Goal: Information Seeking & Learning: Learn about a topic

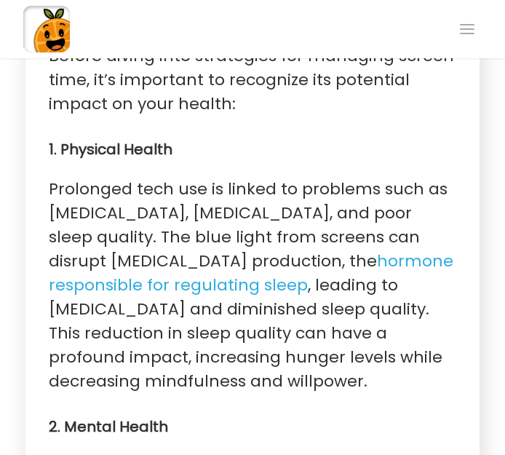
scroll to position [1343, 0]
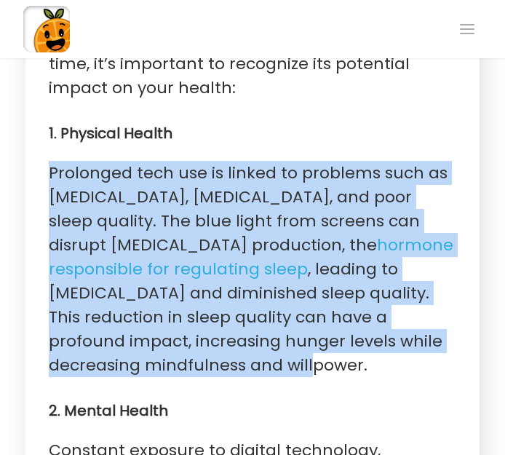
drag, startPoint x: 46, startPoint y: 124, endPoint x: 170, endPoint y: 317, distance: 229.4
copy p "Prolonged tech use is linked to problems such as [MEDICAL_DATA], [MEDICAL_DATA]…"
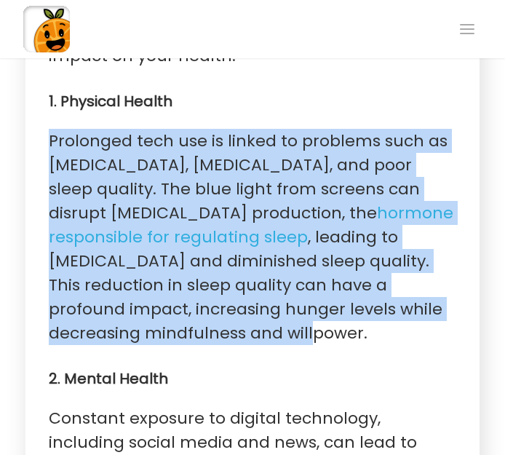
scroll to position [1374, 0]
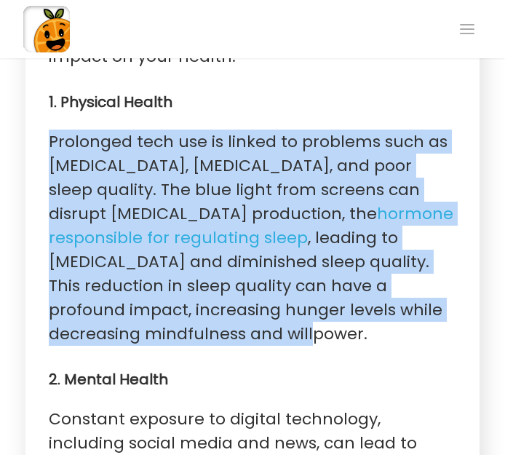
click at [132, 153] on p "Prolonged tech use is linked to problems such as eye strain, poor posture, and …" at bounding box center [253, 237] width 408 height 216
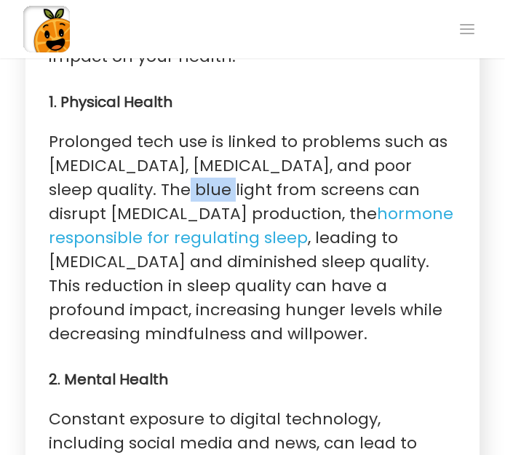
click at [132, 153] on p "Prolonged tech use is linked to problems such as eye strain, poor posture, and …" at bounding box center [253, 237] width 408 height 216
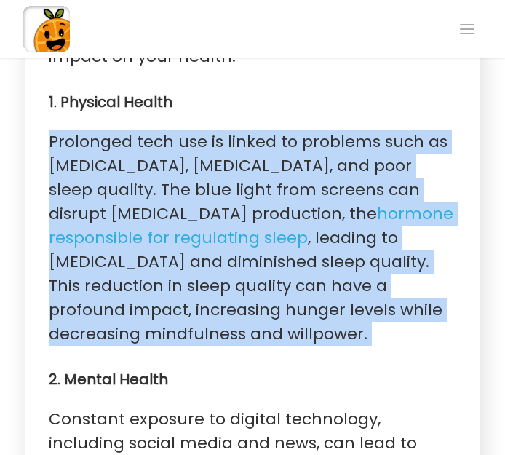
click at [132, 153] on p "Prolonged tech use is linked to problems such as eye strain, poor posture, and …" at bounding box center [253, 237] width 408 height 216
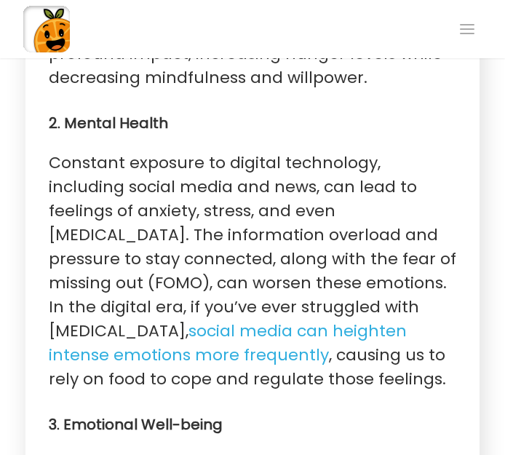
click at [332, 151] on p "Constant exposure to digital technology, including social media and news, can l…" at bounding box center [253, 271] width 408 height 240
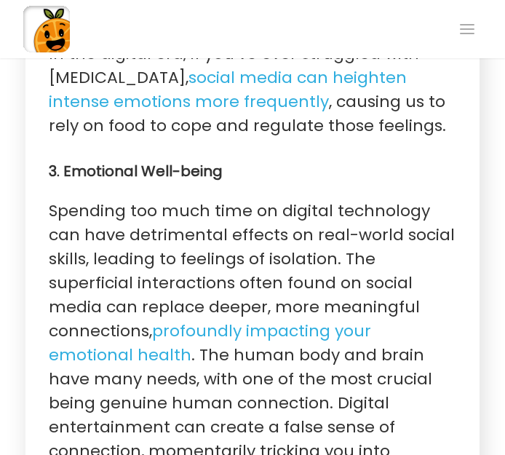
scroll to position [1884, 0]
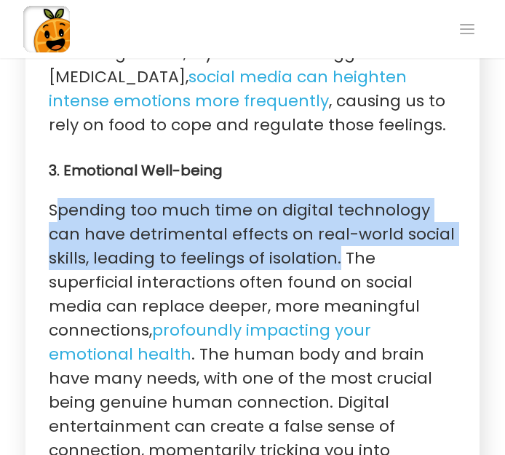
drag, startPoint x: 62, startPoint y: 164, endPoint x: 290, endPoint y: 210, distance: 232.1
click at [290, 210] on p "Spending too much time on digital technology can have detrimental effects on re…" at bounding box center [253, 378] width 408 height 360
copy p "pending too much time on digital technology can have detrimental effects on rea…"
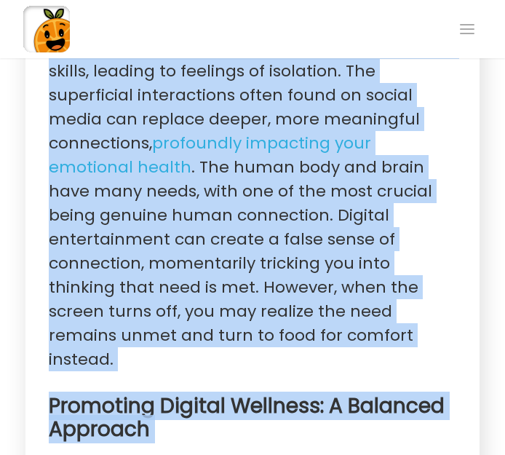
scroll to position [2075, 0]
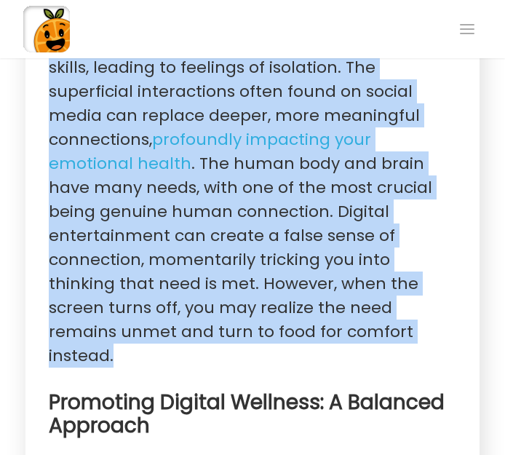
drag, startPoint x: 50, startPoint y: 140, endPoint x: 136, endPoint y: 279, distance: 163.3
click at [136, 279] on p "Spending too much time on digital technology can have detrimental effects on re…" at bounding box center [253, 187] width 408 height 360
click at [186, 121] on p "Spending too much time on digital technology can have detrimental effects on re…" at bounding box center [253, 187] width 408 height 360
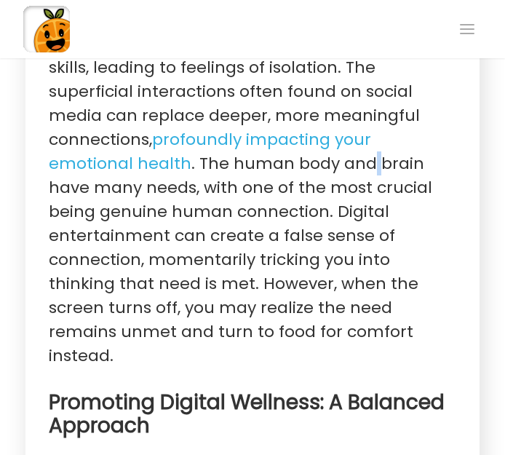
click at [186, 121] on p "Spending too much time on digital technology can have detrimental effects on re…" at bounding box center [253, 187] width 408 height 360
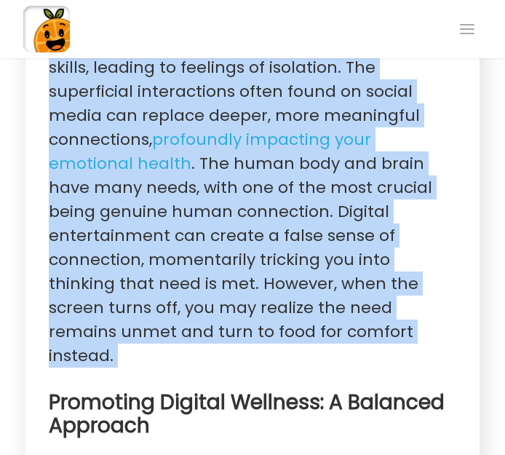
click at [186, 121] on p "Spending too much time on digital technology can have detrimental effects on re…" at bounding box center [253, 187] width 408 height 360
